Goal: Find specific page/section: Find specific page/section

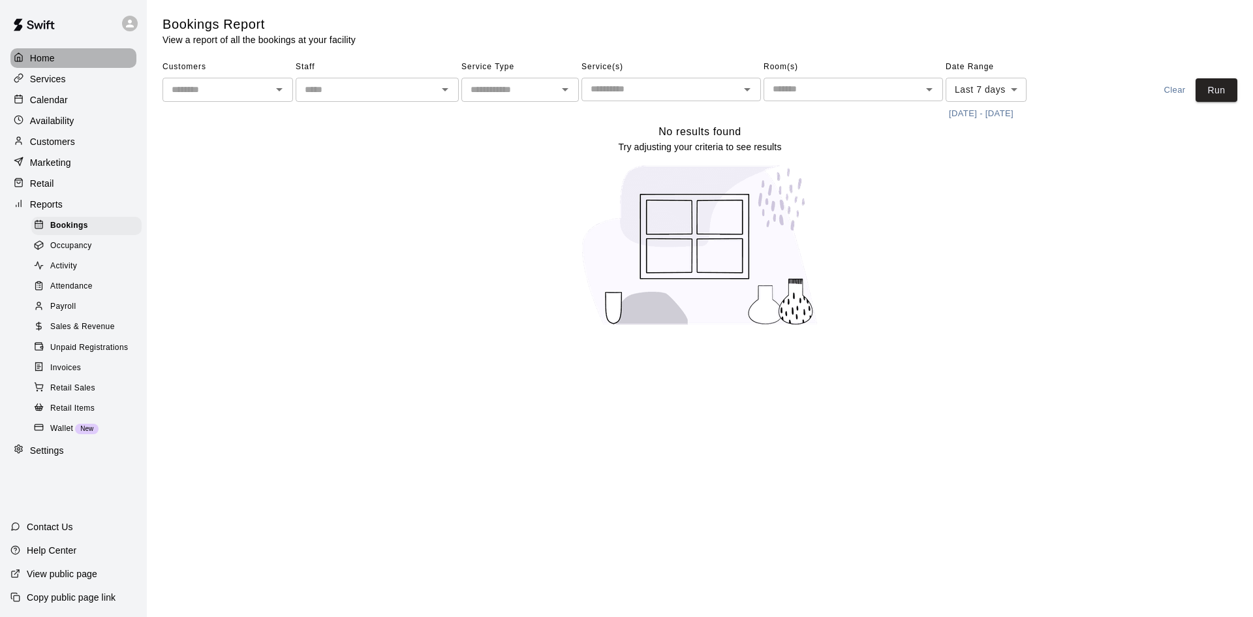
click at [29, 50] on div "Home" at bounding box center [73, 58] width 126 height 20
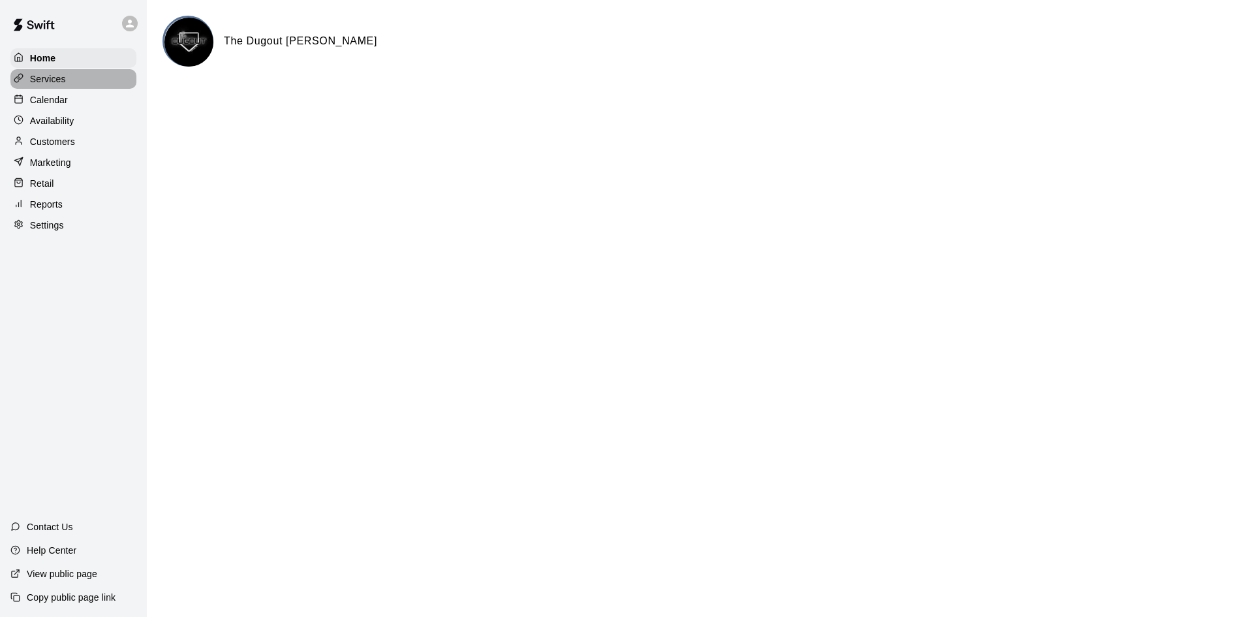
click at [59, 78] on p "Services" at bounding box center [48, 78] width 36 height 13
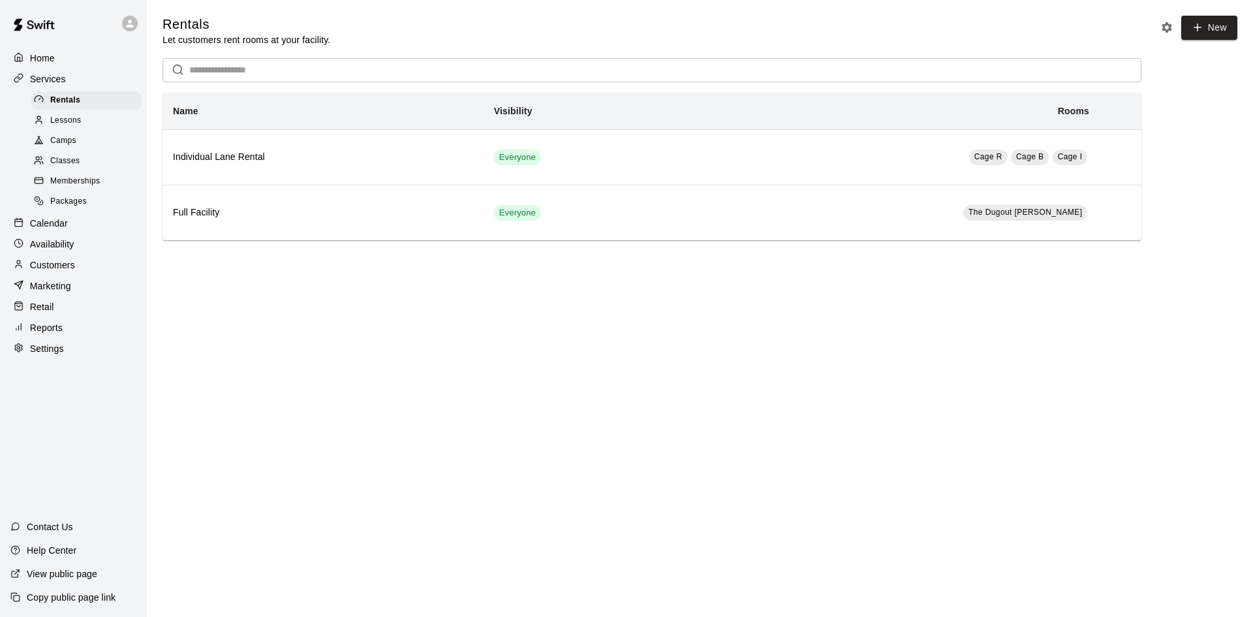
click at [78, 185] on span "Memberships" at bounding box center [75, 181] width 50 height 13
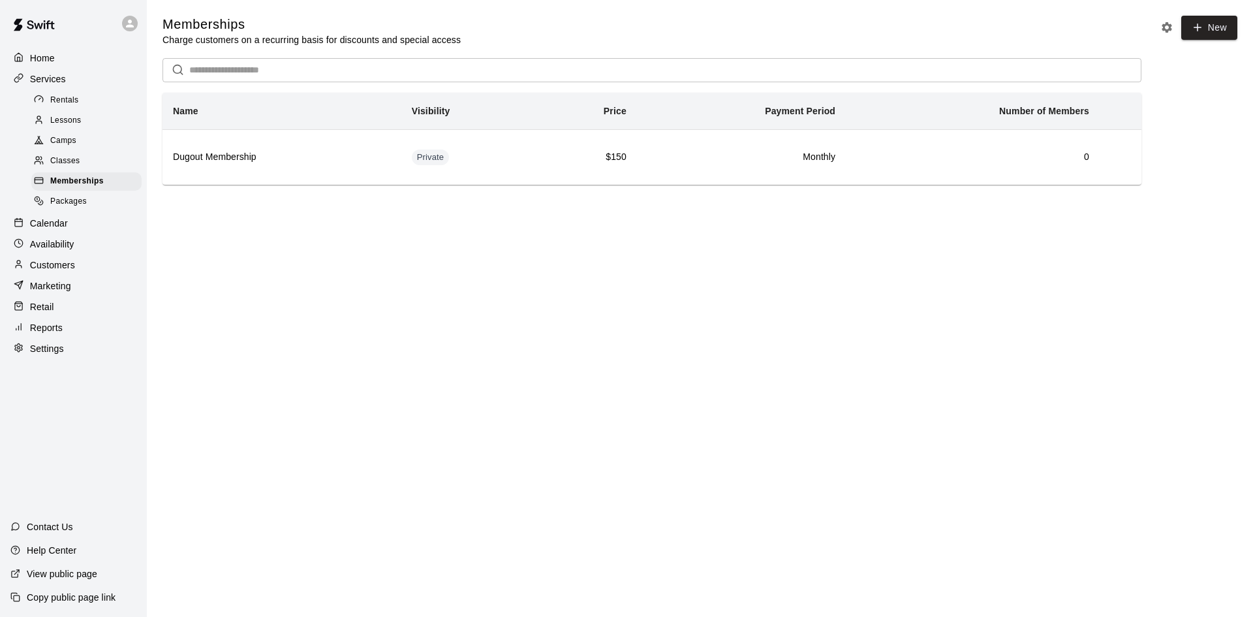
click at [75, 208] on span "Packages" at bounding box center [68, 201] width 37 height 13
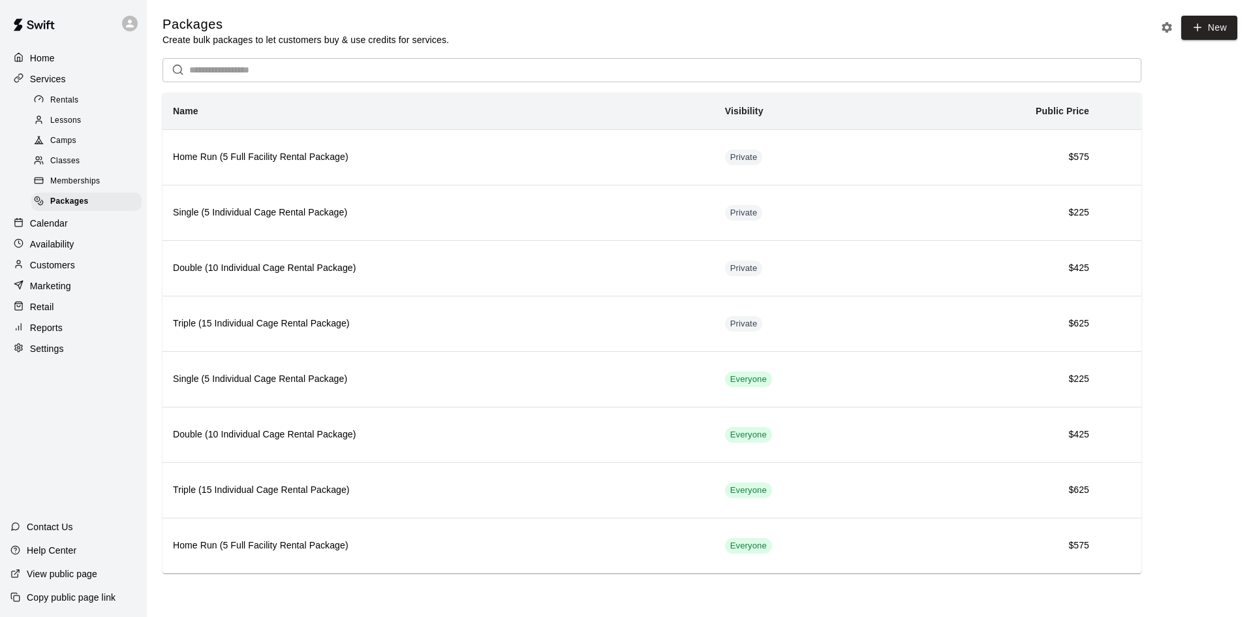
click at [100, 179] on div "Memberships" at bounding box center [86, 181] width 110 height 18
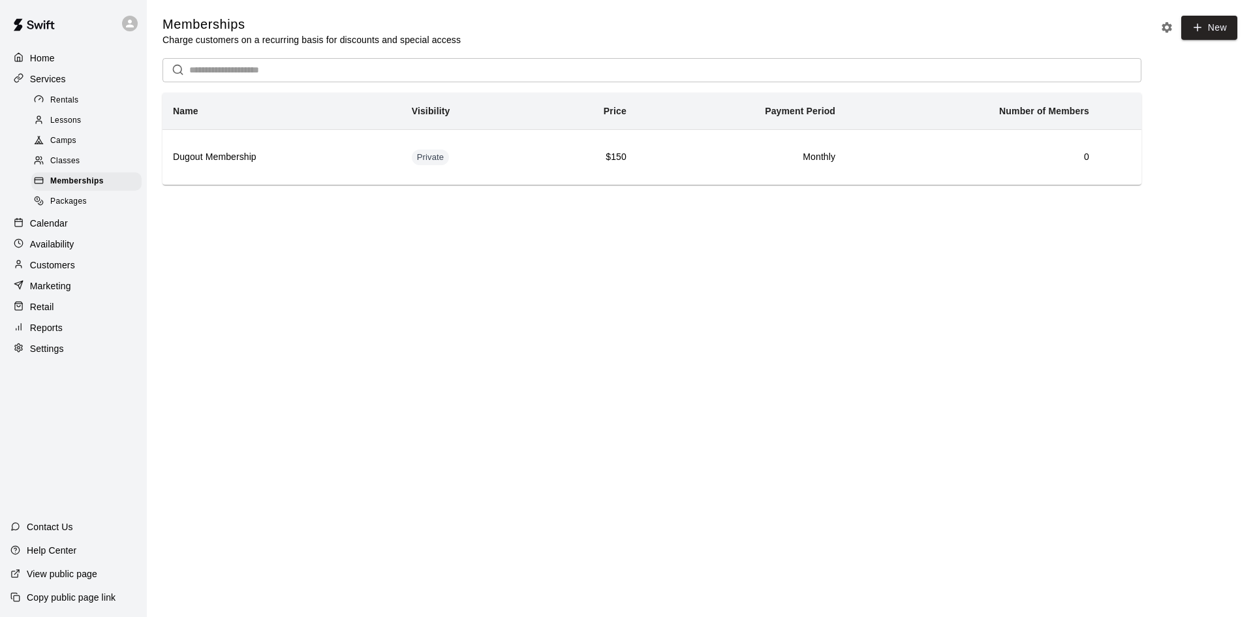
click at [75, 205] on span "Packages" at bounding box center [68, 201] width 37 height 13
